Goal: Find specific page/section: Locate a particular part of the current website

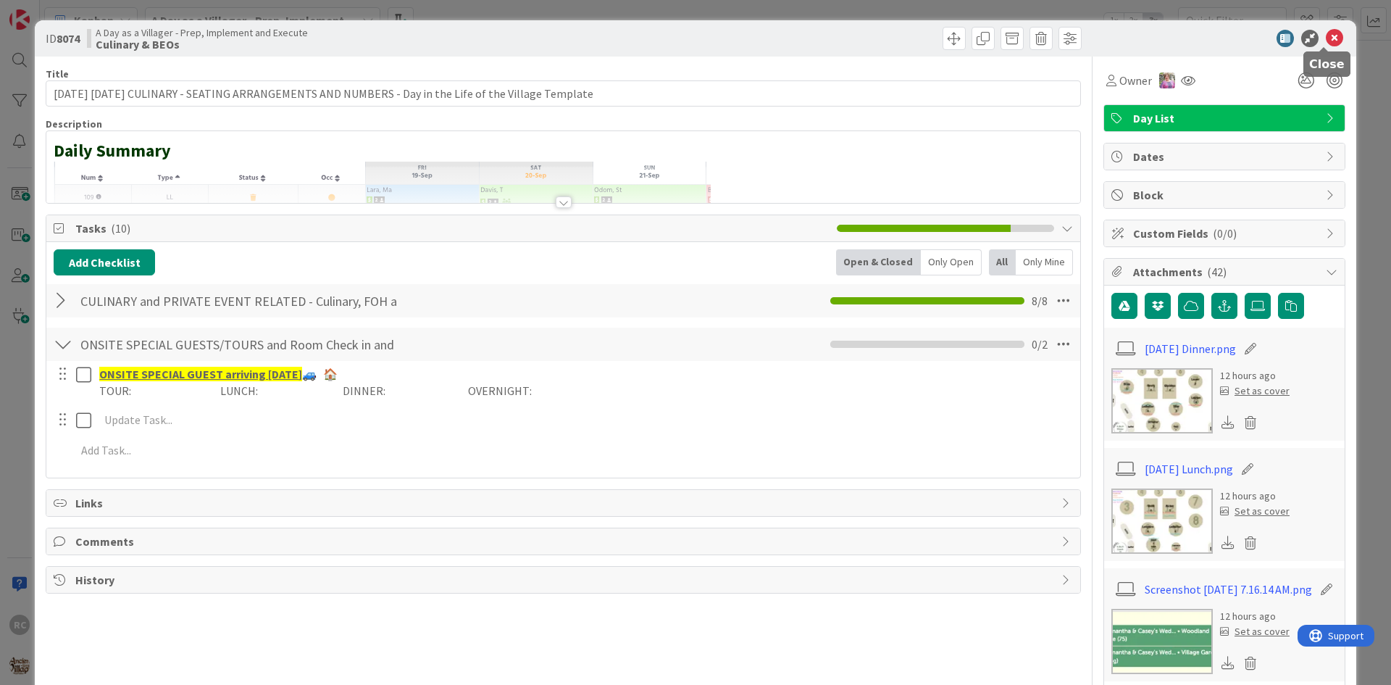
click at [1329, 41] on icon at bounding box center [1334, 38] width 17 height 17
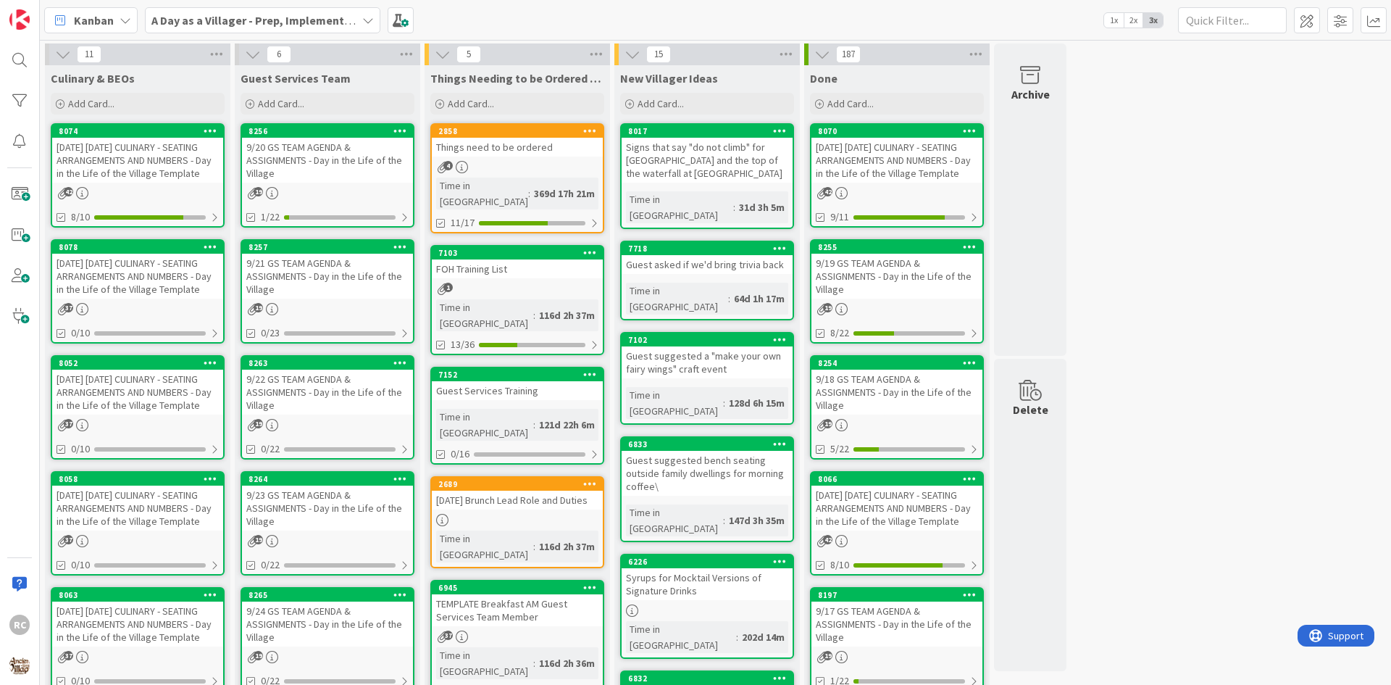
click at [131, 298] on div "[DATE] [DATE] CULINARY - SEATING ARRANGEMENTS AND NUMBERS - Day in the Life of …" at bounding box center [137, 276] width 171 height 45
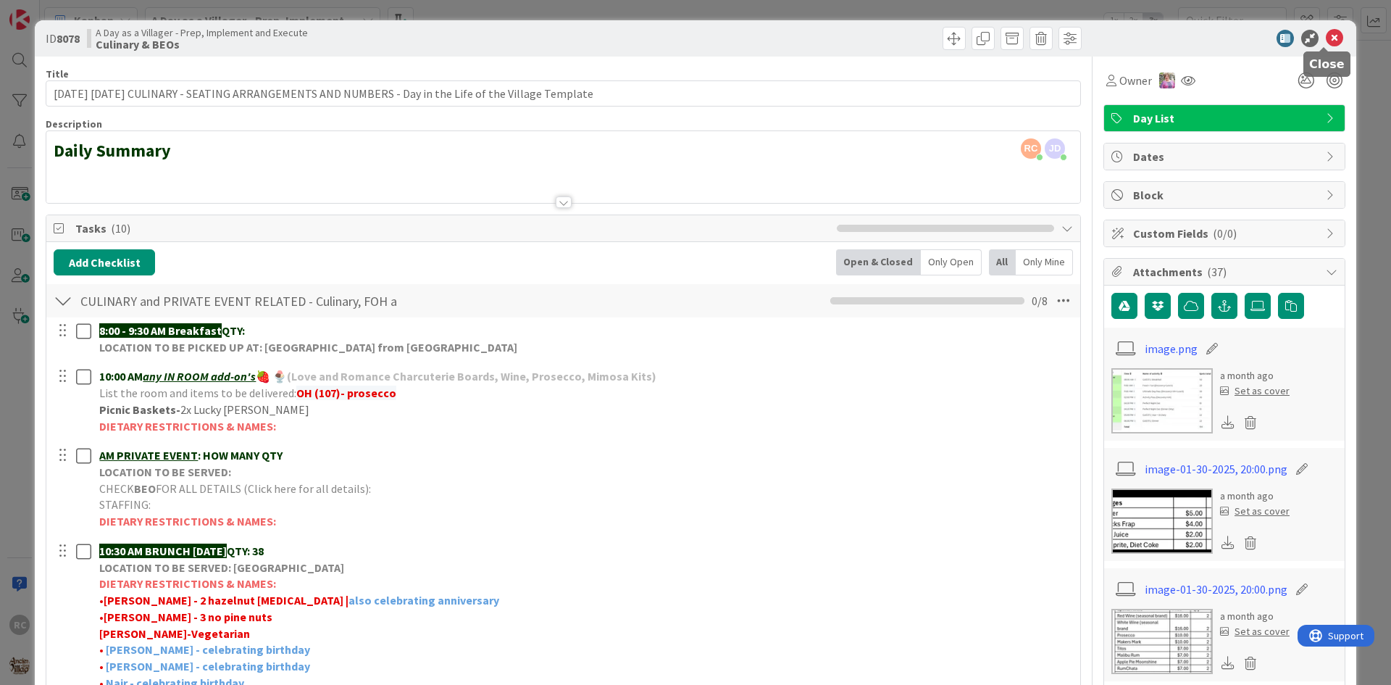
click at [1329, 46] on icon at bounding box center [1334, 38] width 17 height 17
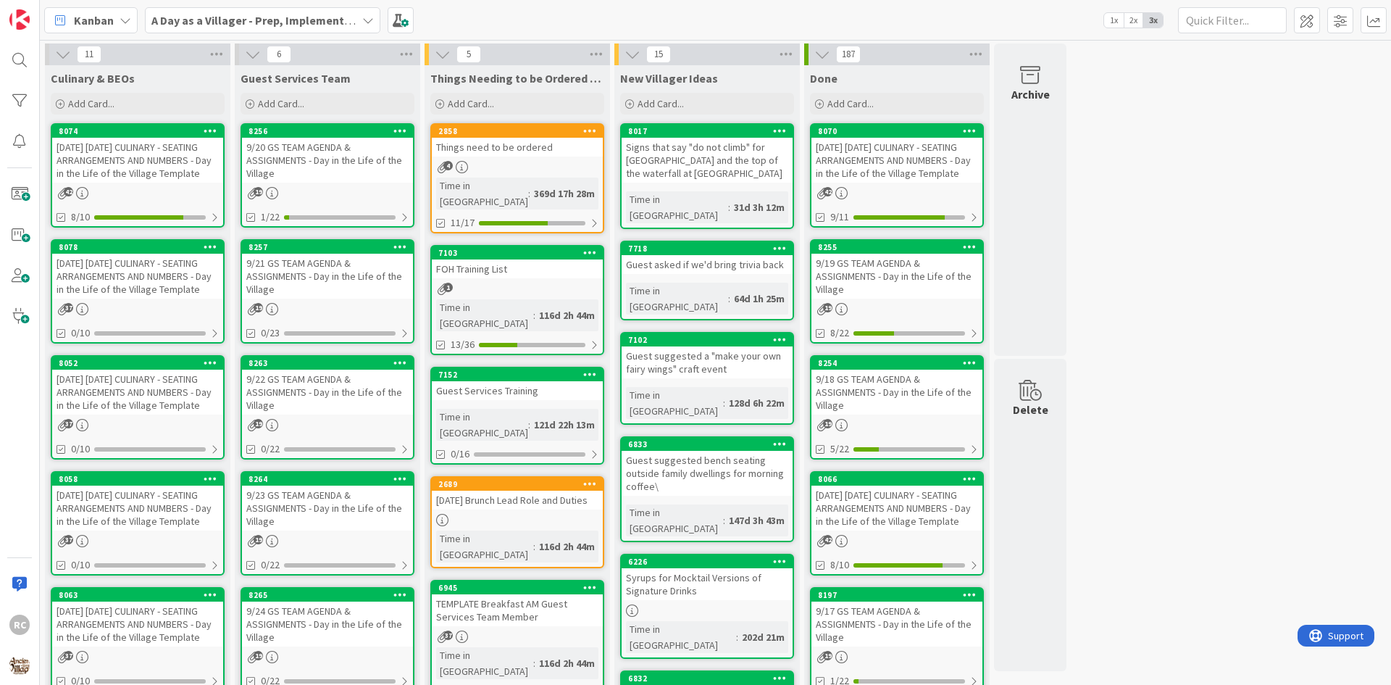
click at [117, 297] on div "[DATE] [DATE] CULINARY - SEATING ARRANGEMENTS AND NUMBERS - Day in the Life of …" at bounding box center [137, 276] width 171 height 45
